Goal: Entertainment & Leisure: Browse casually

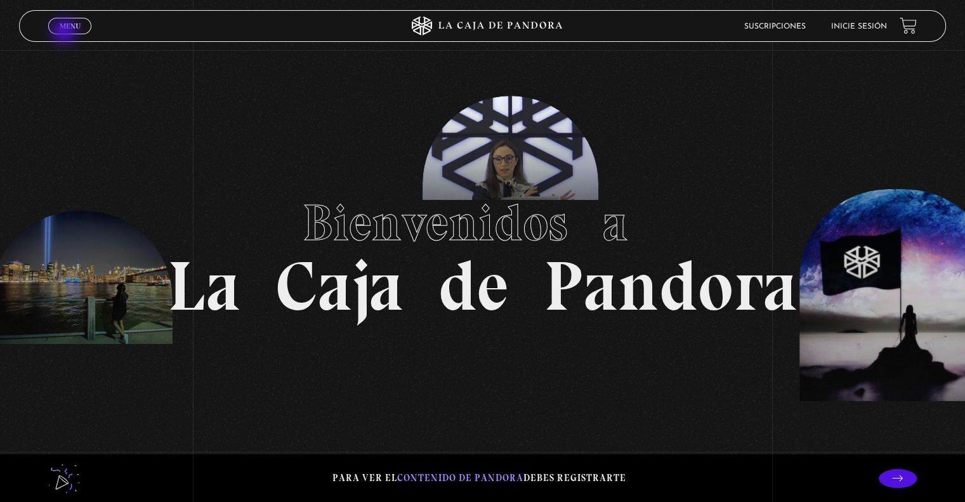
click at [65, 33] on span "Cerrar" at bounding box center [70, 37] width 30 height 9
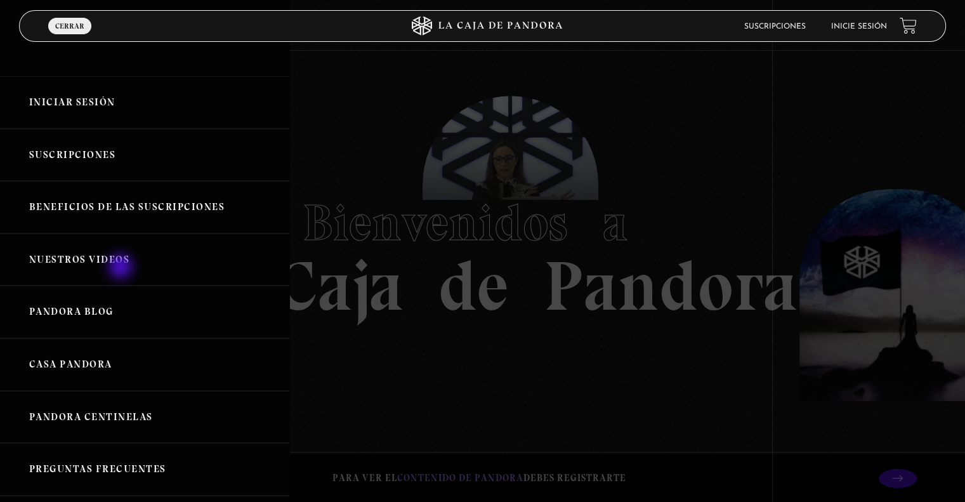
click at [122, 268] on link "Nuestros Videos" at bounding box center [144, 259] width 289 height 53
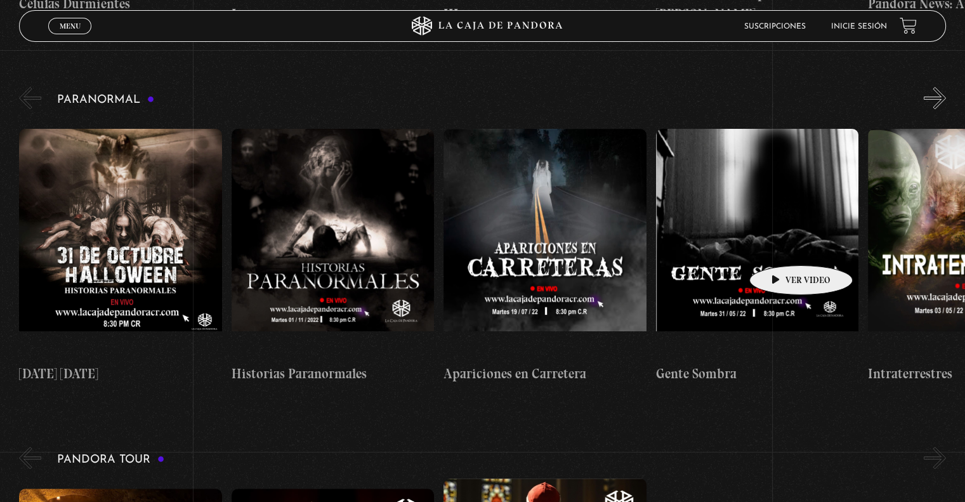
scroll to position [127, 0]
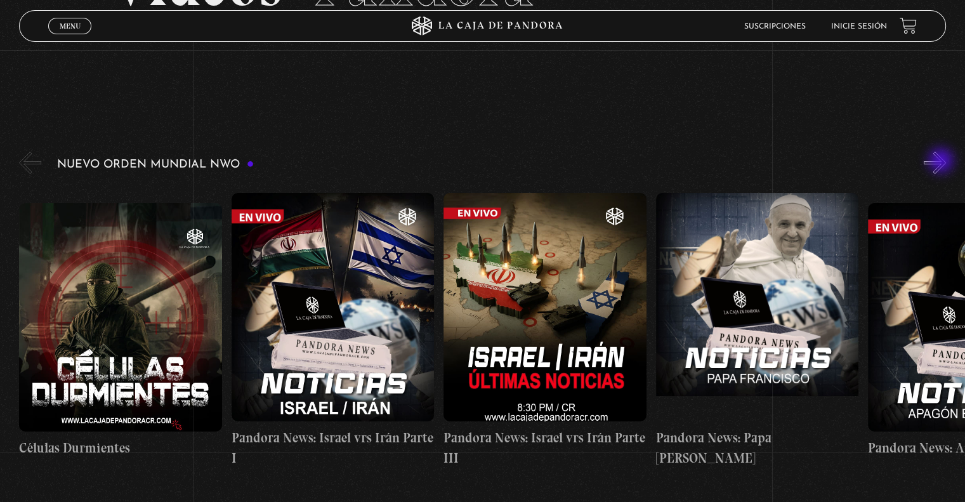
click at [943, 162] on button "»" at bounding box center [935, 163] width 22 height 22
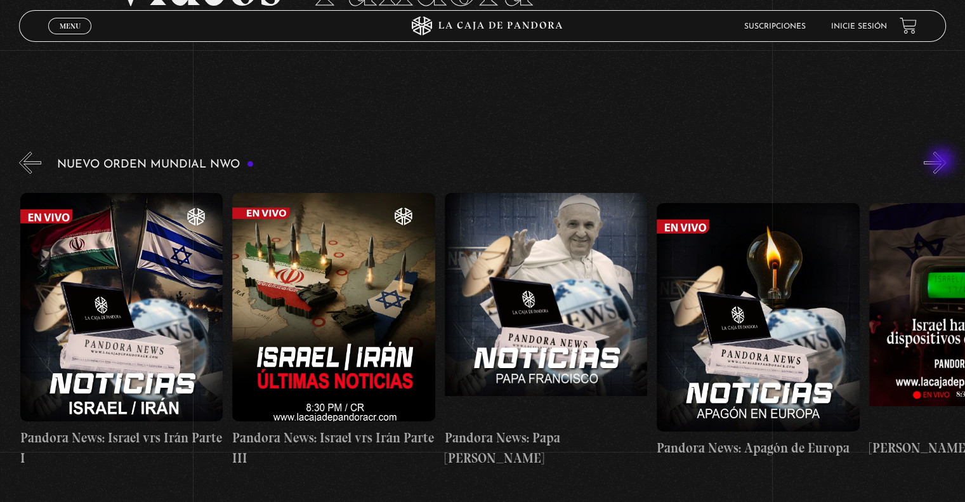
scroll to position [0, 212]
click at [943, 162] on button "»" at bounding box center [935, 163] width 22 height 22
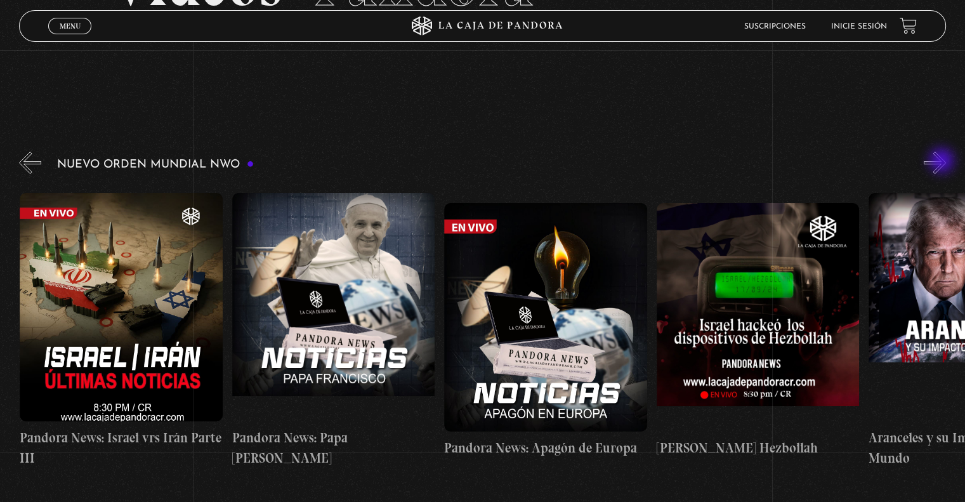
scroll to position [0, 424]
click at [943, 162] on button "»" at bounding box center [935, 163] width 22 height 22
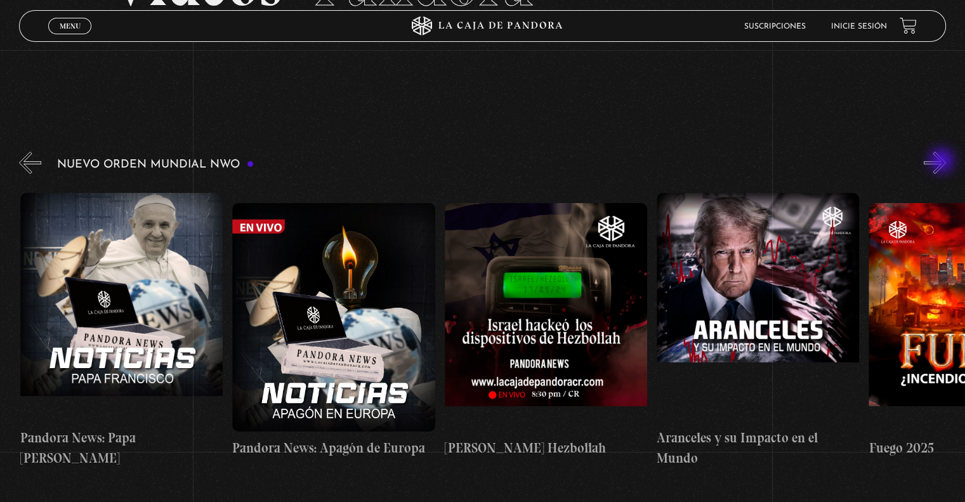
scroll to position [0, 636]
click at [943, 162] on button "»" at bounding box center [935, 163] width 22 height 22
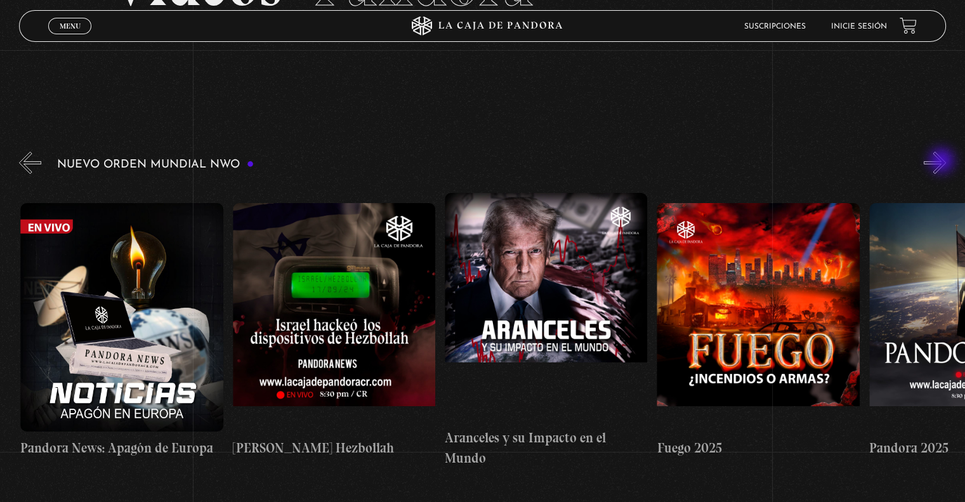
scroll to position [0, 848]
click at [943, 162] on button "»" at bounding box center [935, 163] width 22 height 22
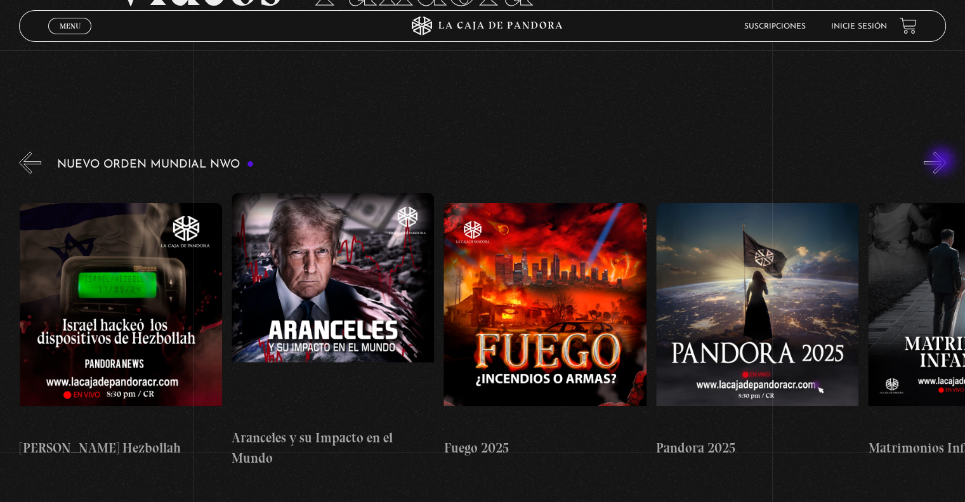
click at [943, 162] on button "»" at bounding box center [935, 163] width 22 height 22
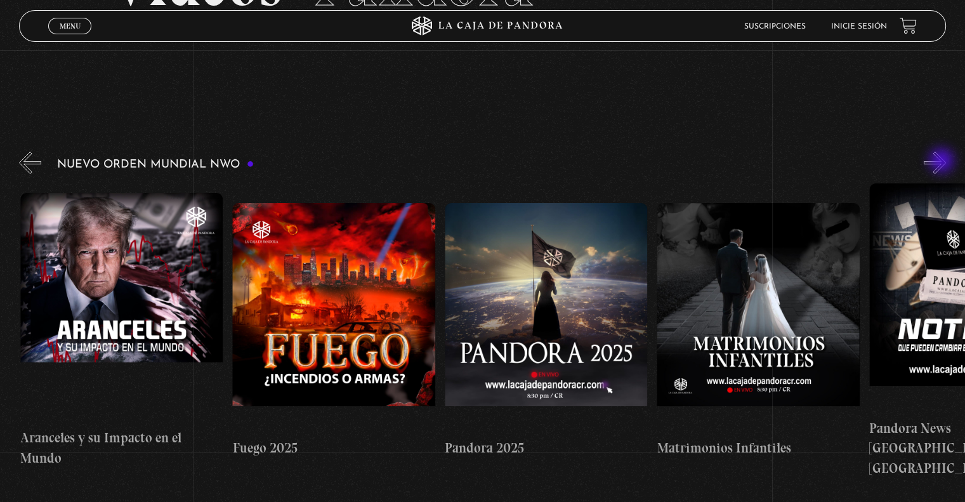
scroll to position [0, 1272]
click at [943, 162] on button "»" at bounding box center [935, 163] width 22 height 22
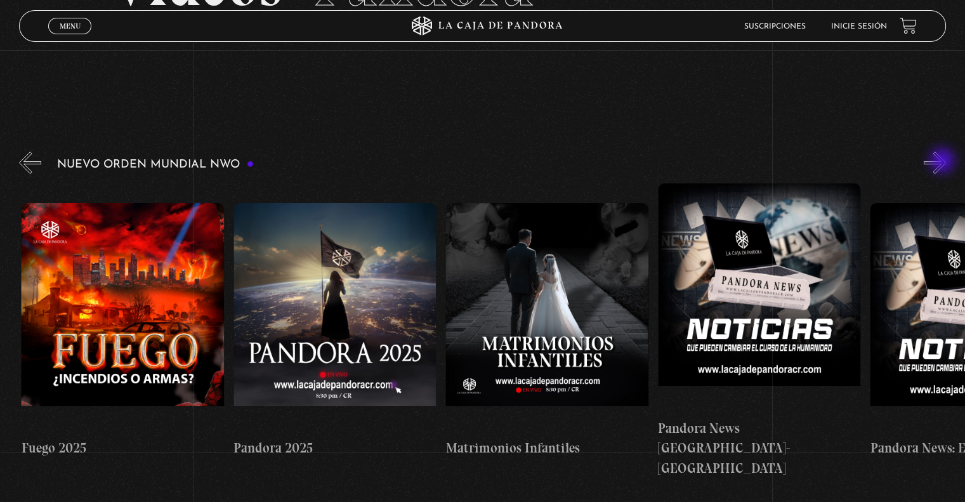
scroll to position [0, 1484]
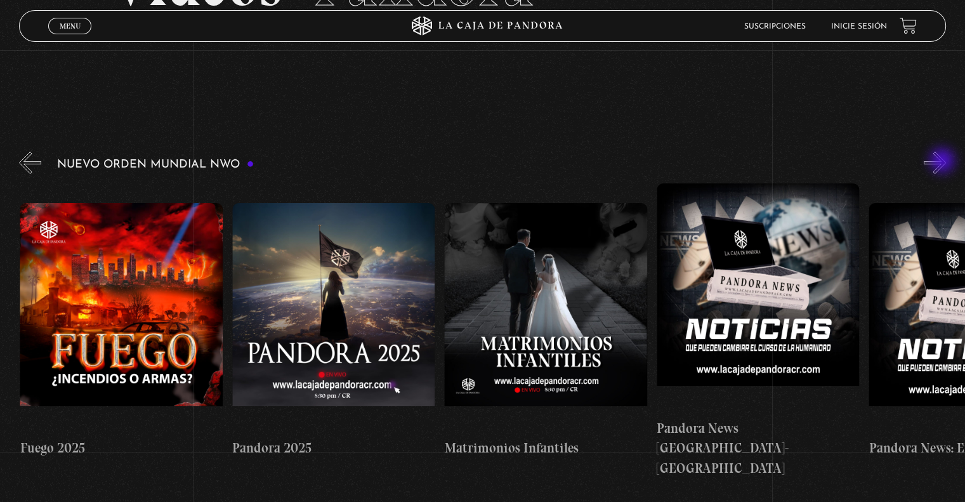
click at [943, 162] on button "»" at bounding box center [935, 163] width 22 height 22
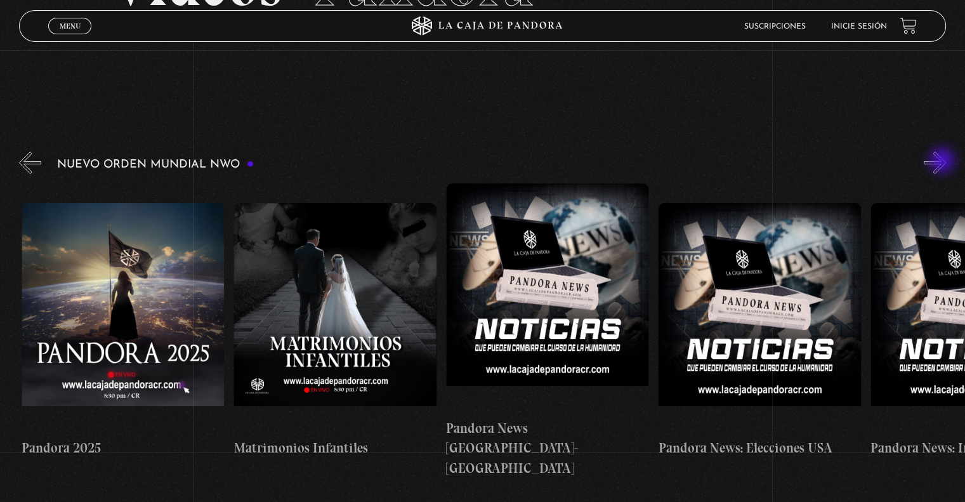
scroll to position [0, 1697]
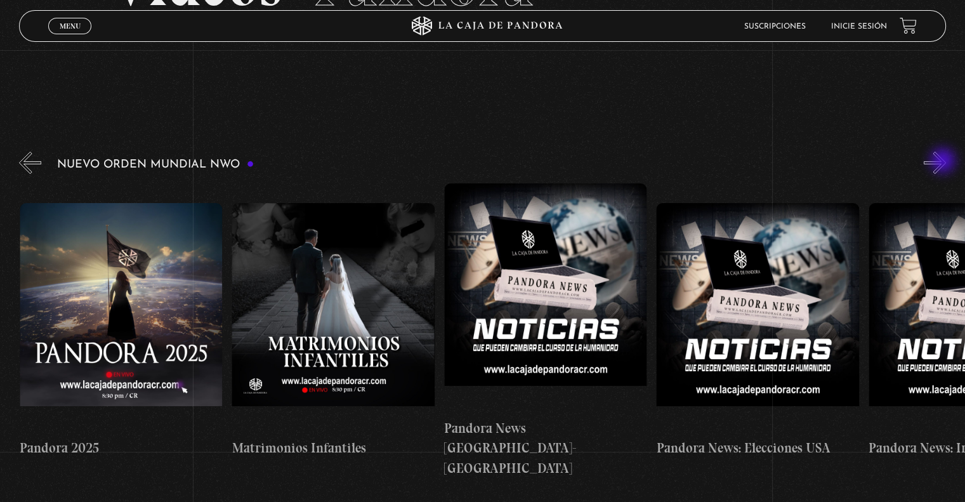
click at [944, 162] on button "»" at bounding box center [935, 163] width 22 height 22
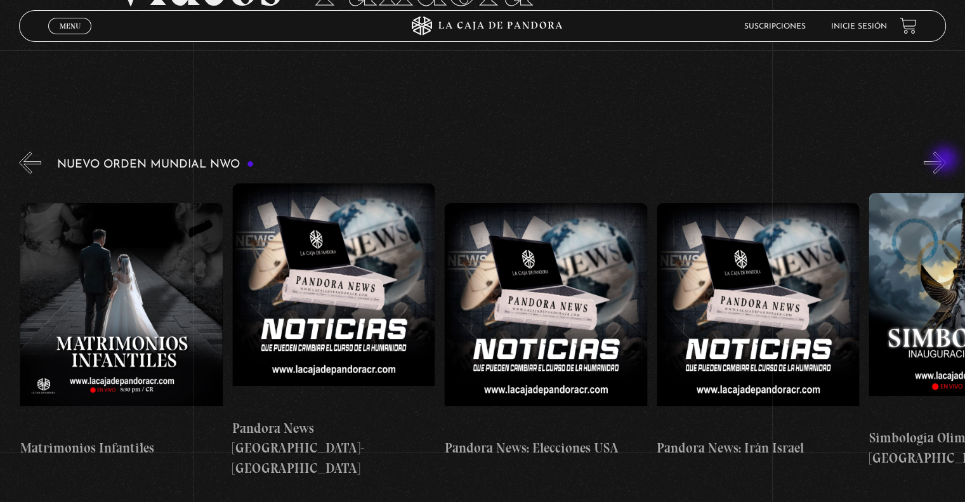
click at [946, 160] on button "»" at bounding box center [935, 163] width 22 height 22
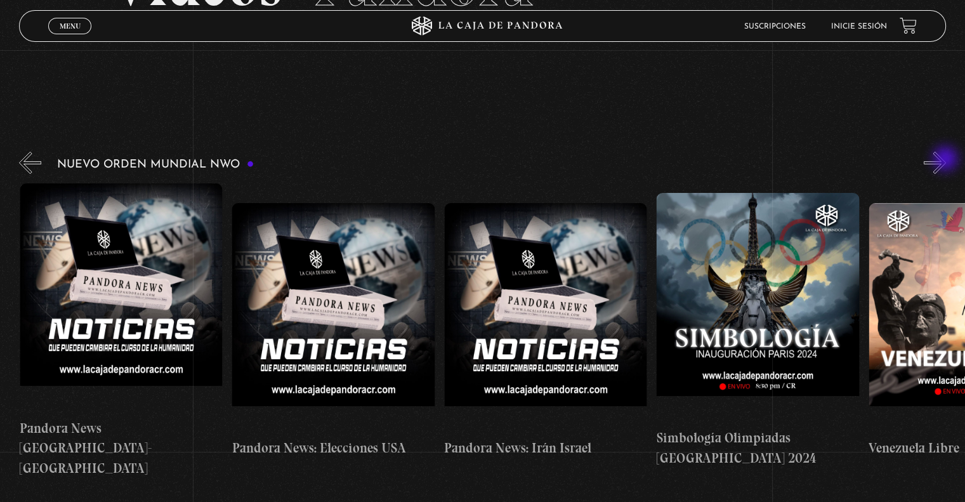
scroll to position [0, 2121]
click at [946, 158] on button "»" at bounding box center [935, 163] width 22 height 22
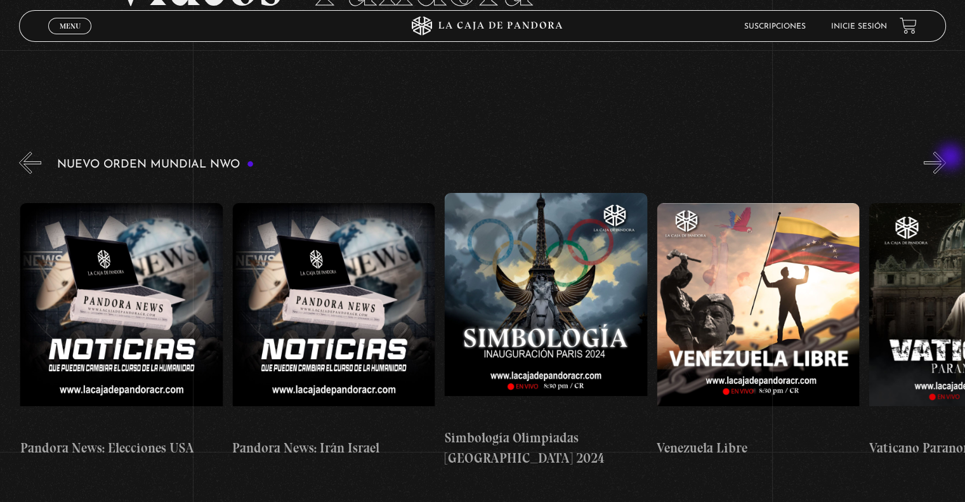
scroll to position [0, 2334]
click at [946, 158] on button "»" at bounding box center [935, 163] width 22 height 22
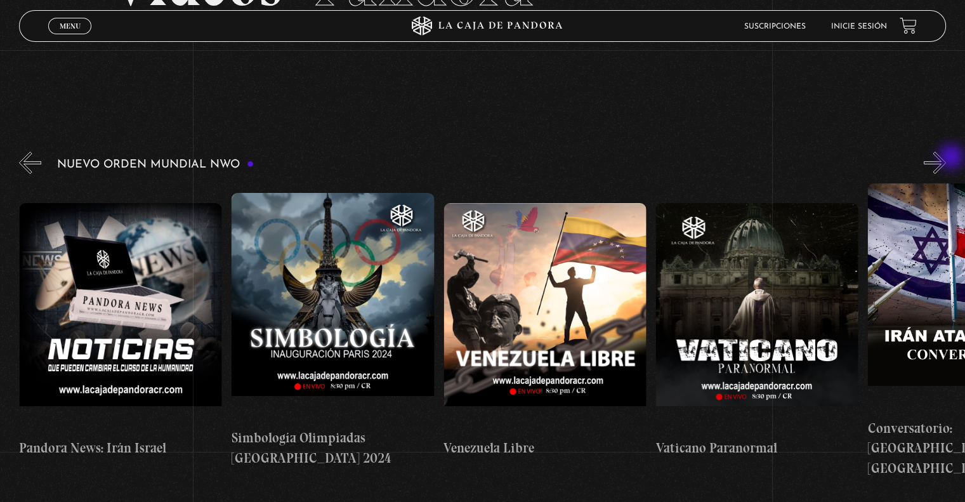
click at [946, 158] on button "»" at bounding box center [935, 163] width 22 height 22
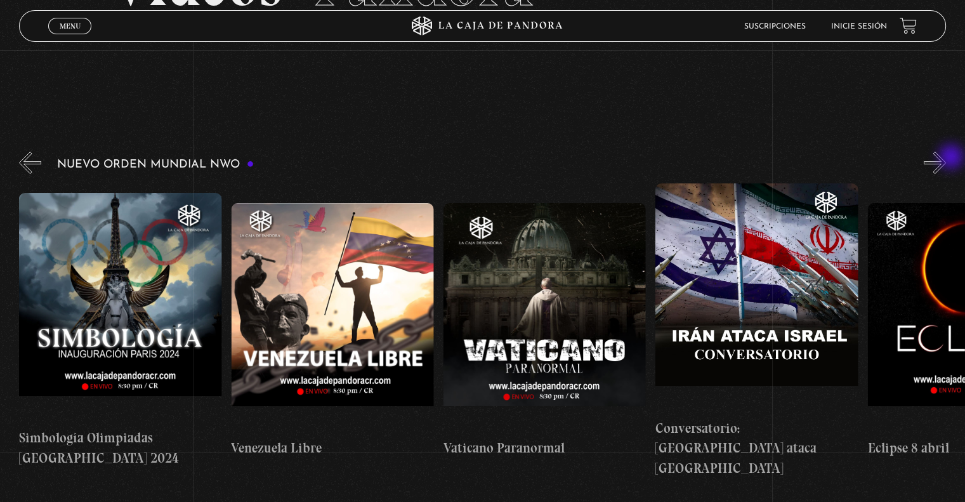
click at [946, 158] on button "»" at bounding box center [935, 163] width 22 height 22
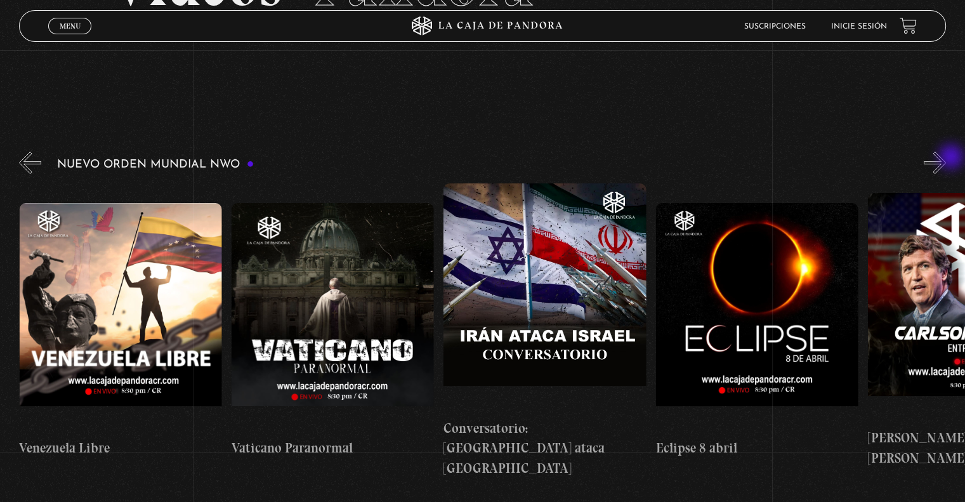
click at [946, 158] on button "»" at bounding box center [935, 163] width 22 height 22
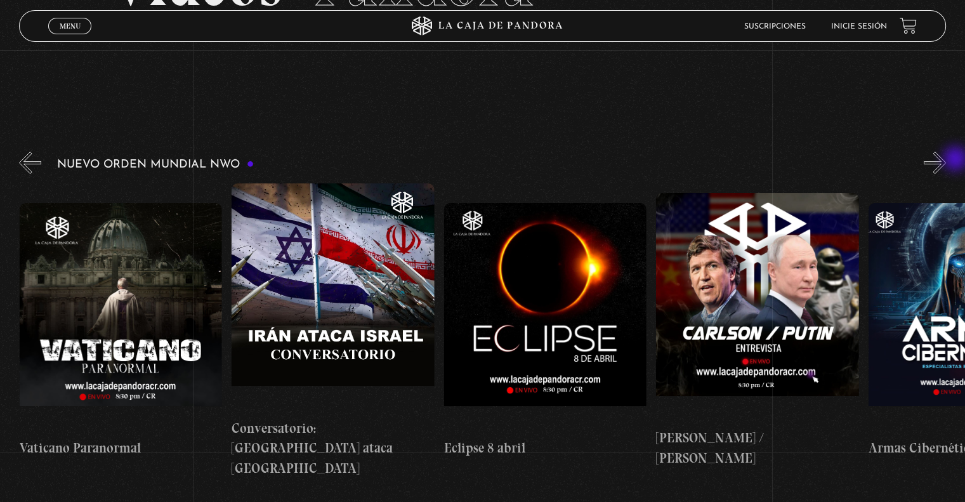
scroll to position [0, 3182]
click at [940, 162] on button "»" at bounding box center [935, 163] width 22 height 22
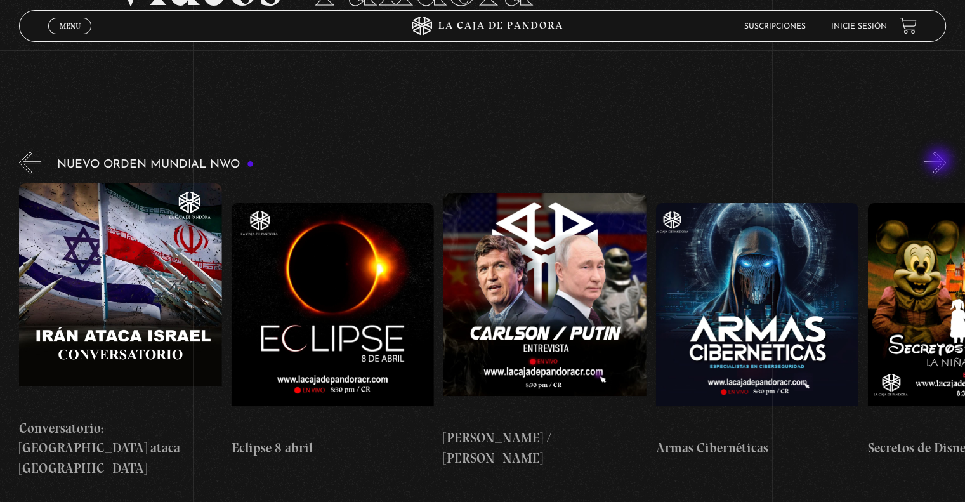
click at [940, 162] on button "»" at bounding box center [935, 163] width 22 height 22
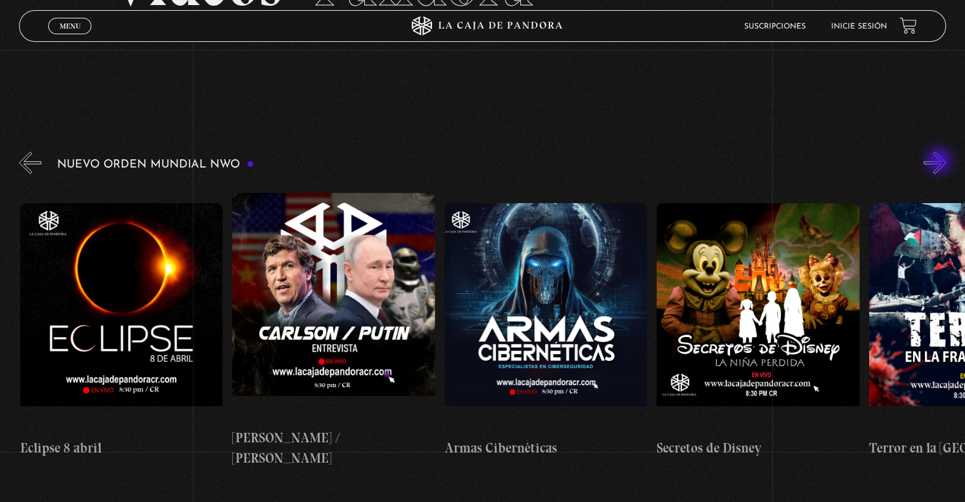
scroll to position [0, 3606]
click at [940, 162] on button "»" at bounding box center [935, 163] width 22 height 22
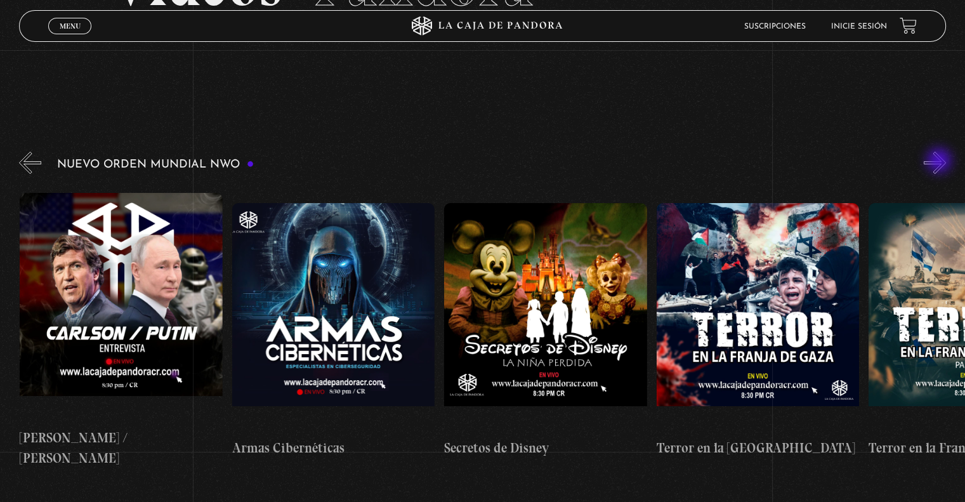
scroll to position [0, 3819]
click at [944, 157] on button "»" at bounding box center [935, 163] width 22 height 22
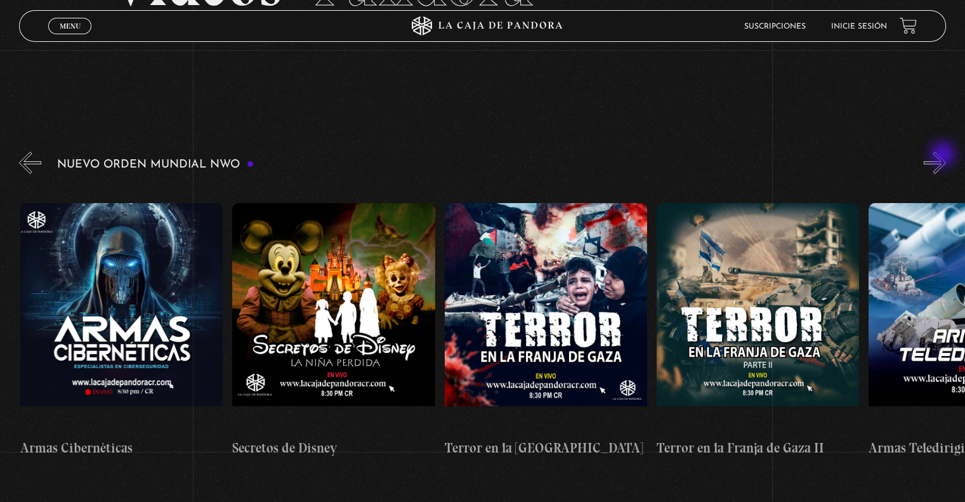
scroll to position [0, 4031]
